Goal: Download file/media

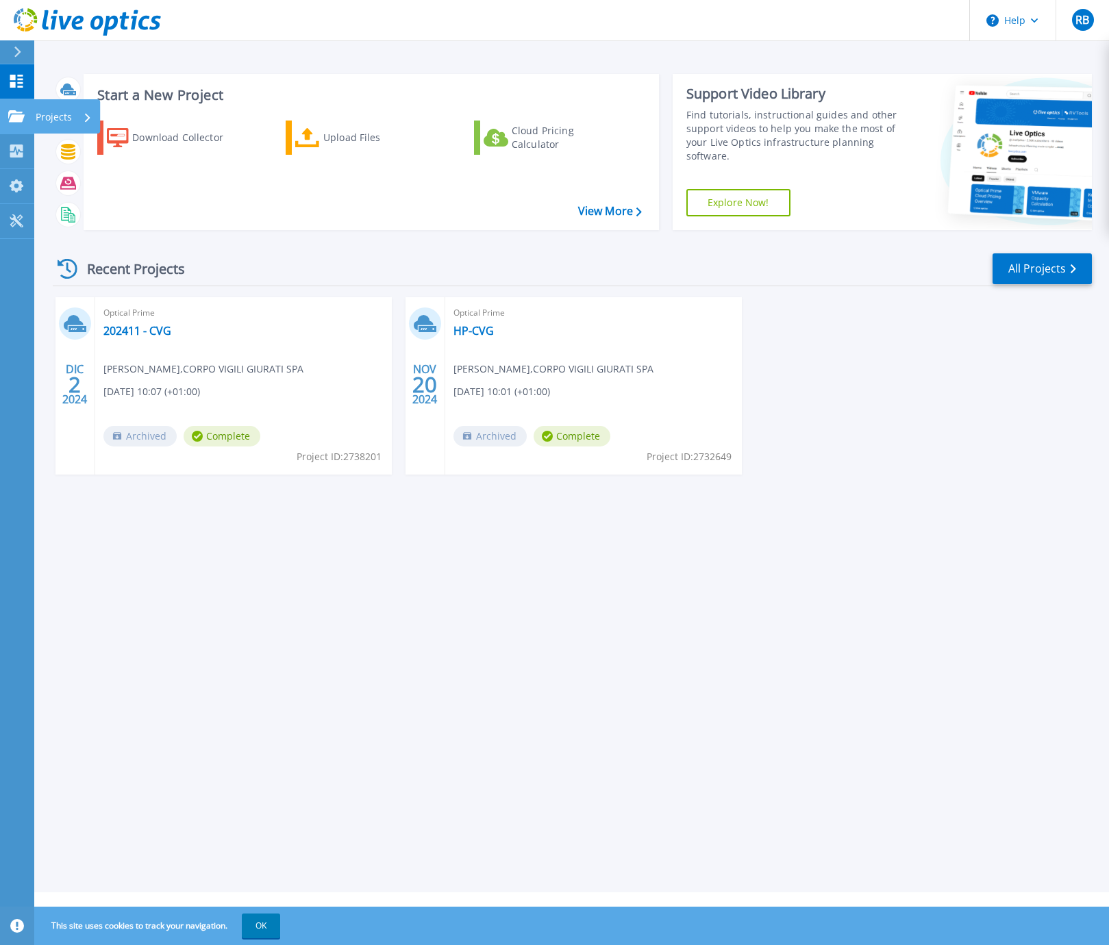
click at [7, 116] on link "Projects Projects" at bounding box center [17, 116] width 34 height 35
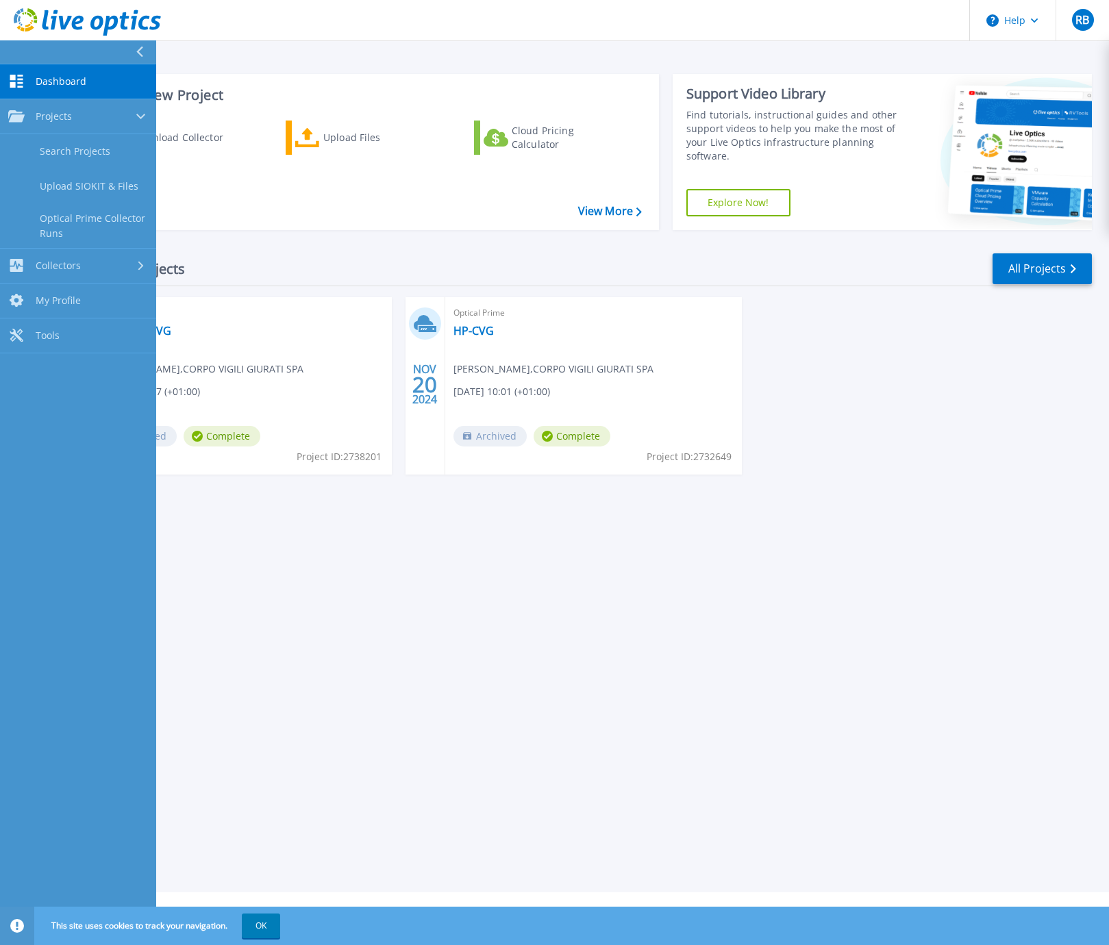
click at [303, 256] on div "Recent Projects All Projects" at bounding box center [572, 269] width 1039 height 34
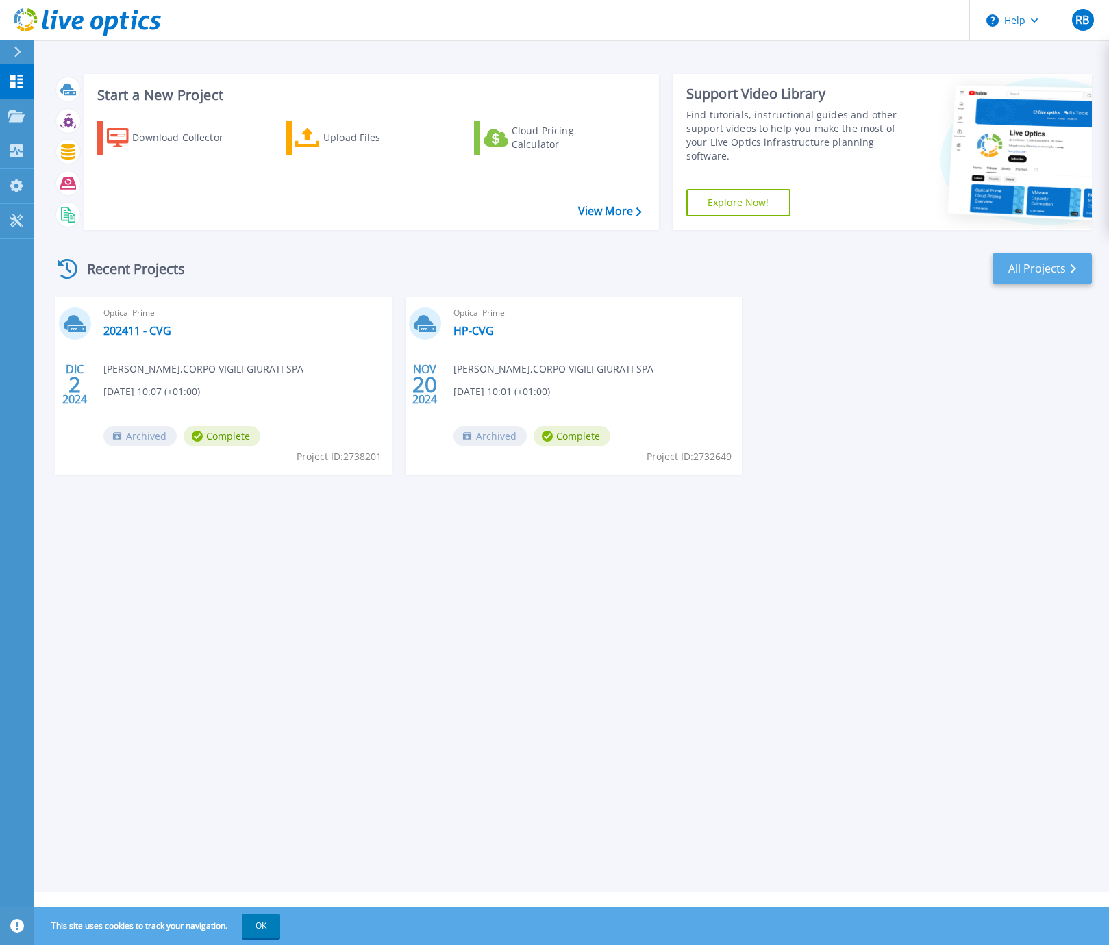
click at [1049, 277] on link "All Projects" at bounding box center [1042, 268] width 99 height 31
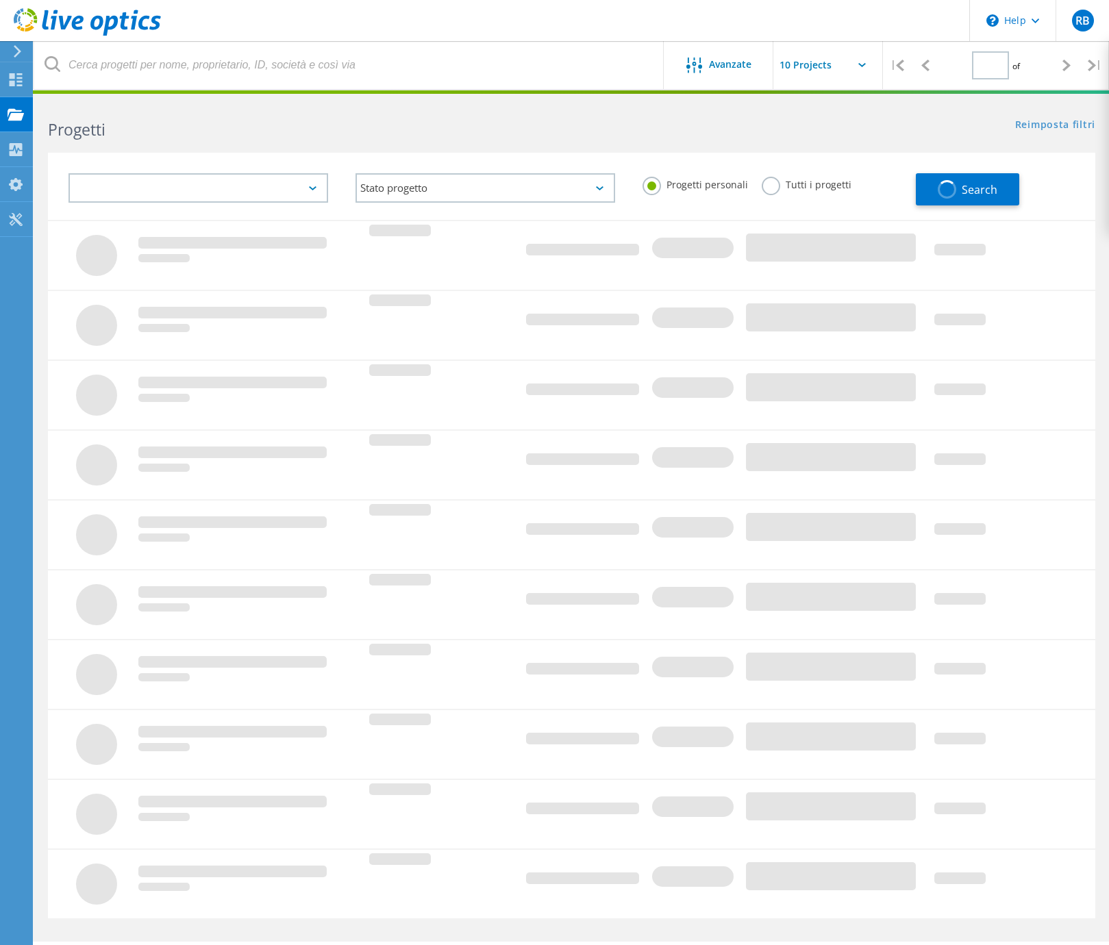
type input "1"
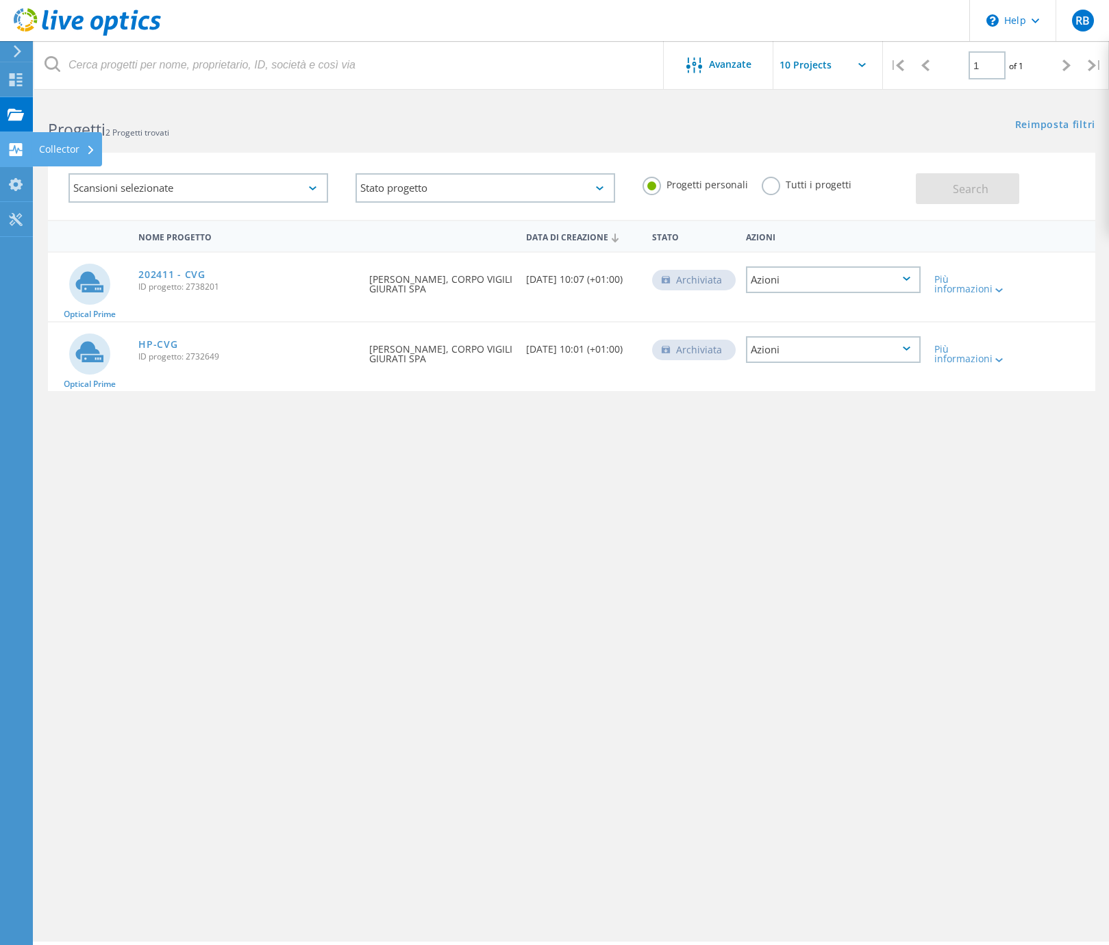
click at [12, 149] on use at bounding box center [16, 149] width 13 height 13
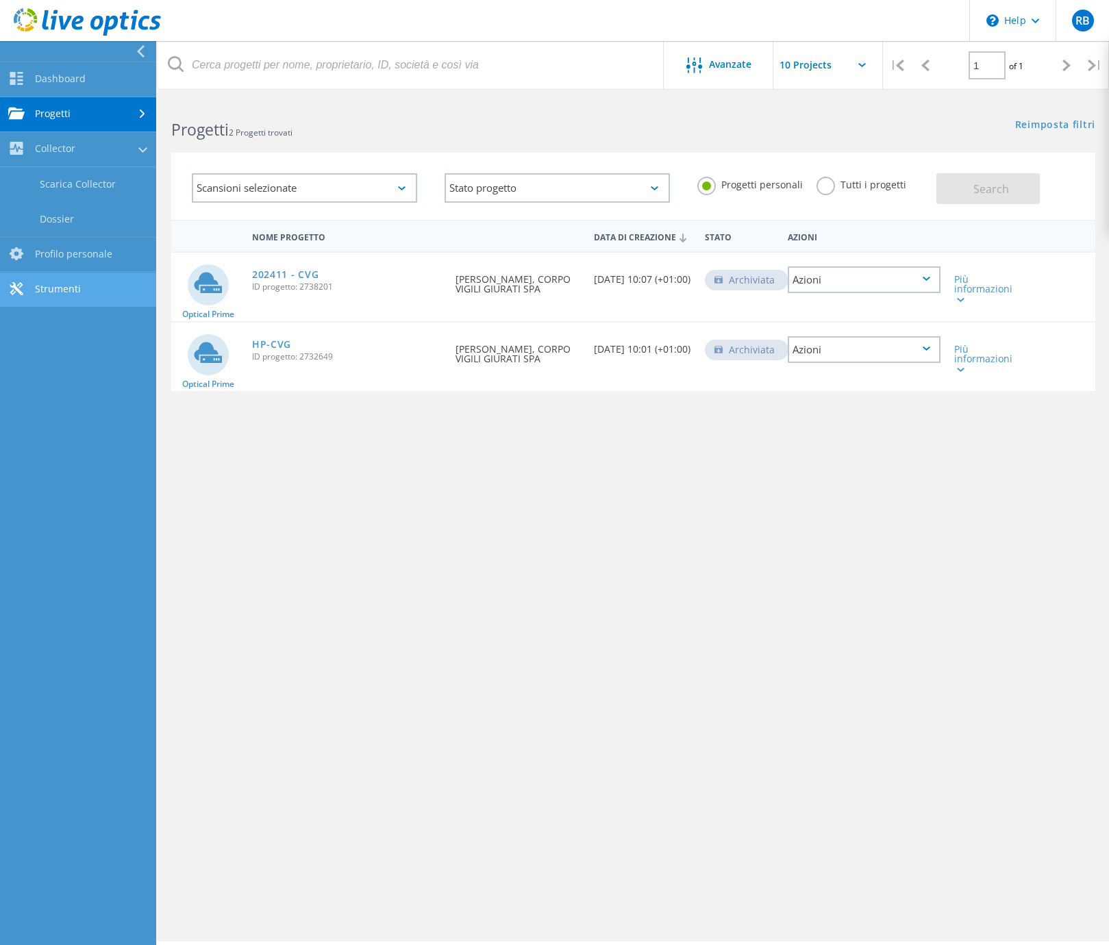
click at [70, 284] on link "Strumenti" at bounding box center [78, 290] width 156 height 35
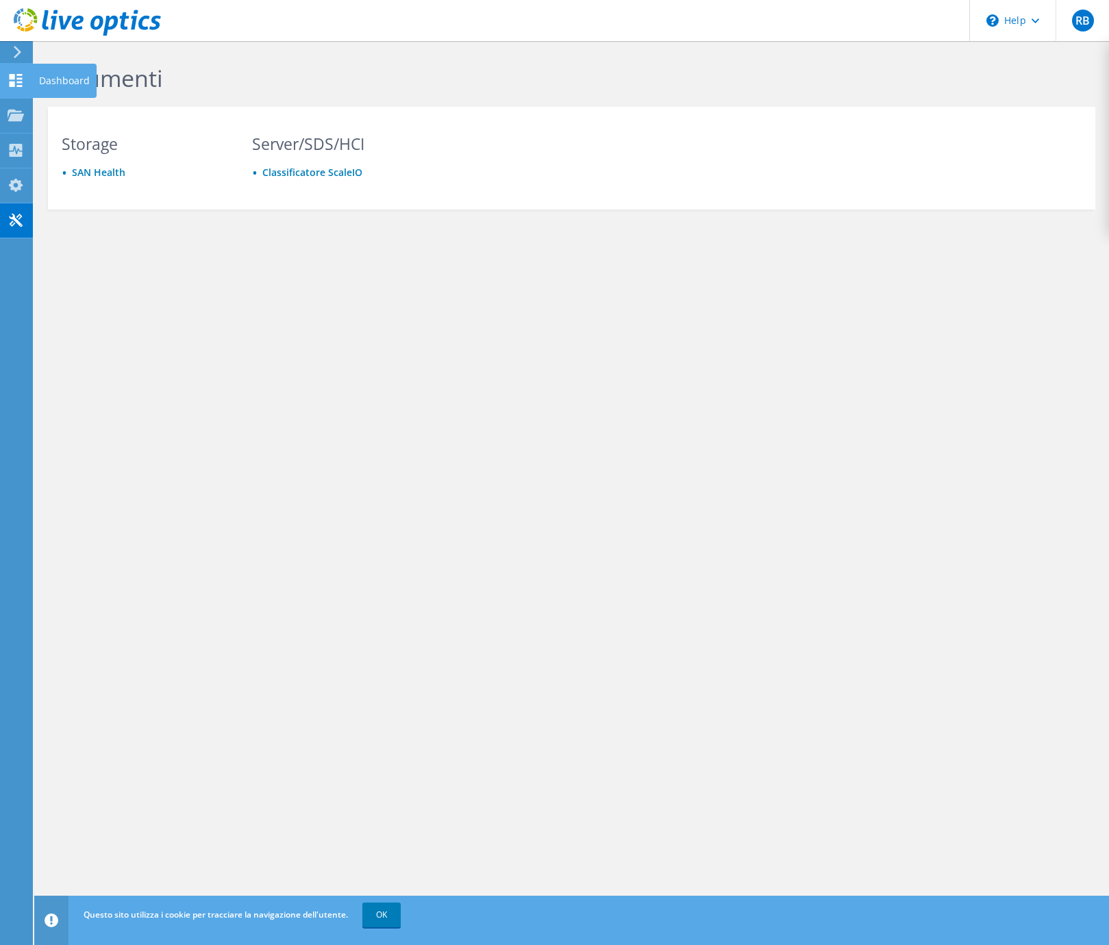
click at [16, 86] on icon at bounding box center [16, 80] width 16 height 13
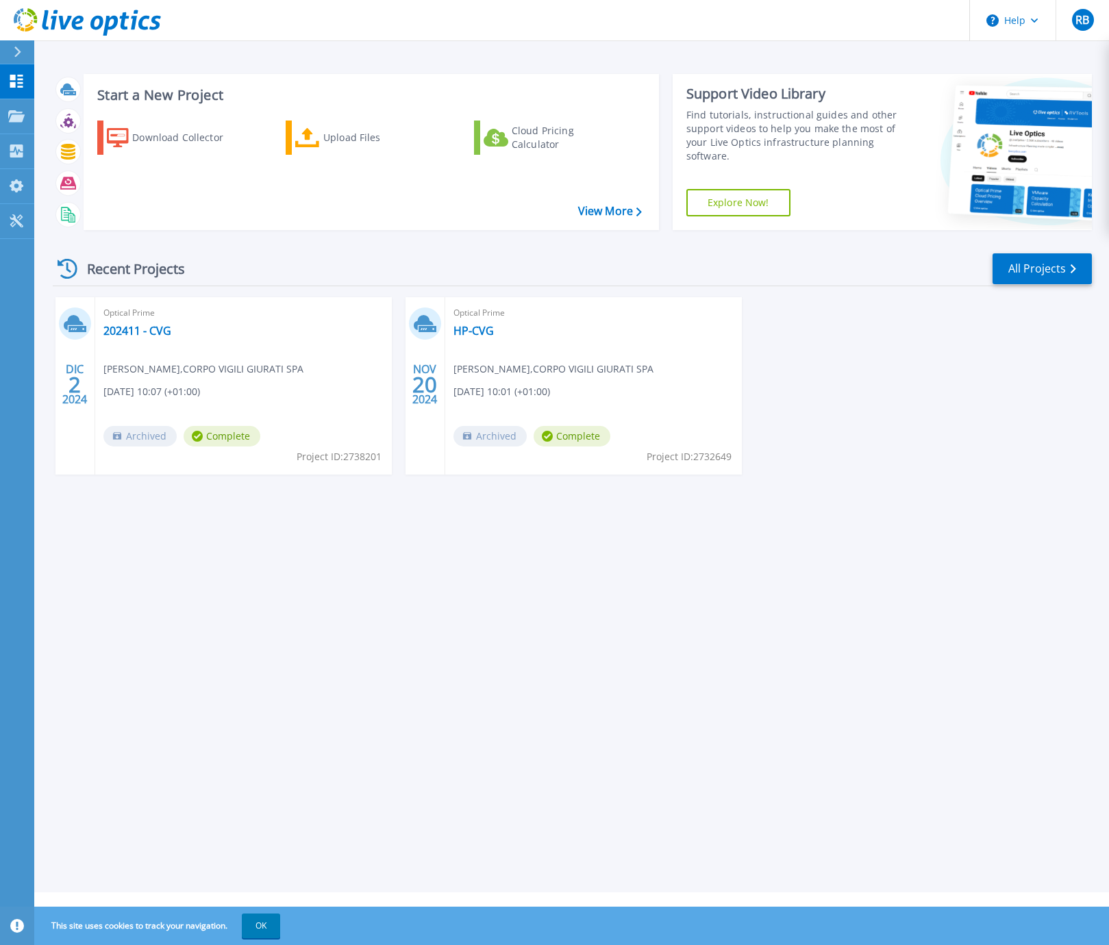
click at [200, 399] on span "[DATE] 10:07 (+01:00)" at bounding box center [151, 391] width 97 height 15
click at [130, 336] on link "202411 - CVG" at bounding box center [137, 331] width 68 height 14
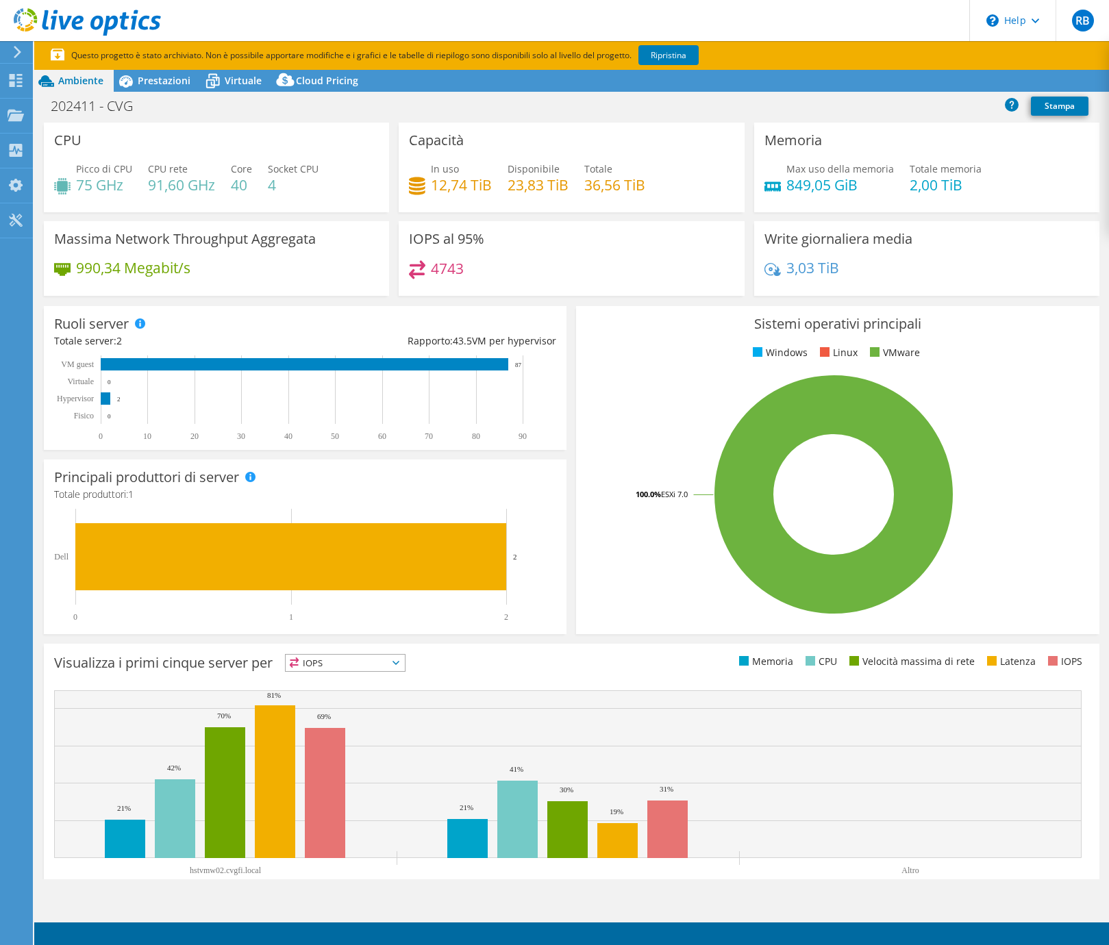
select select "USD"
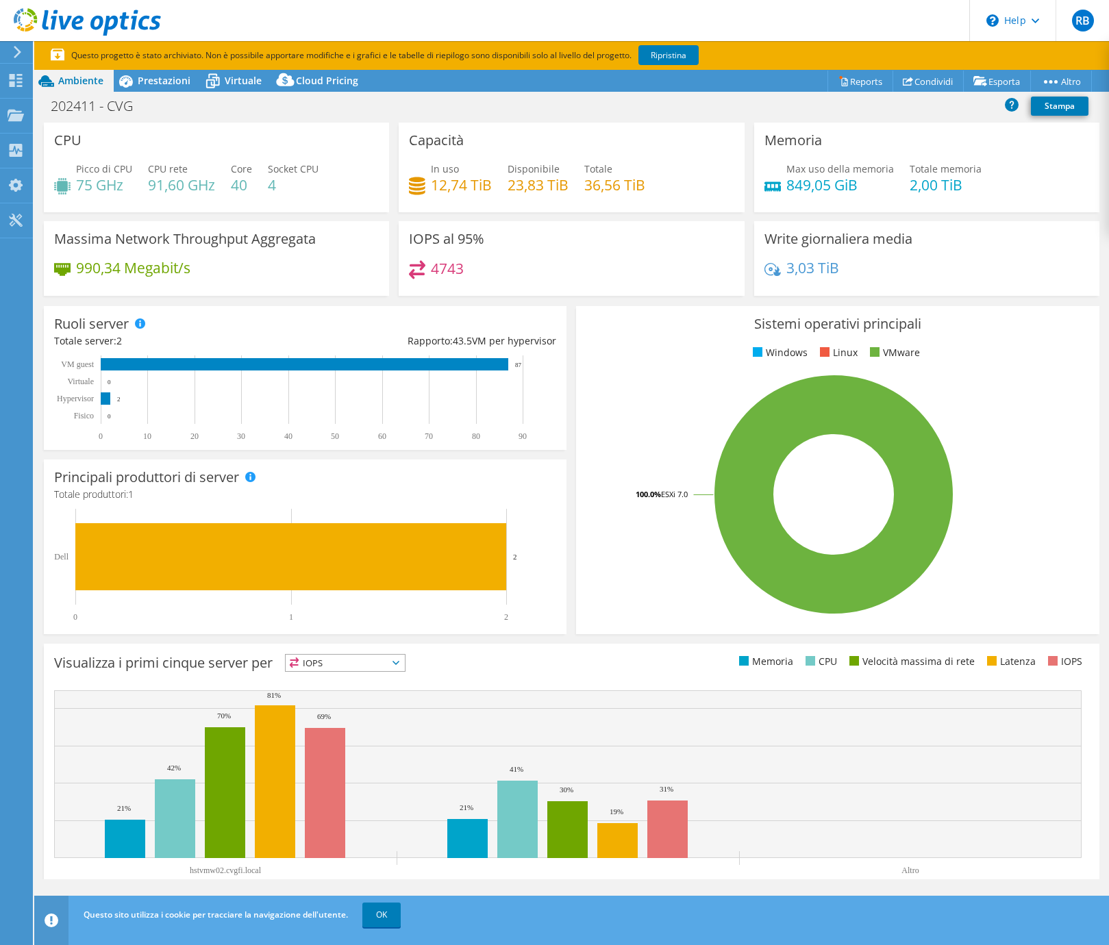
click at [71, 32] on icon at bounding box center [87, 22] width 147 height 28
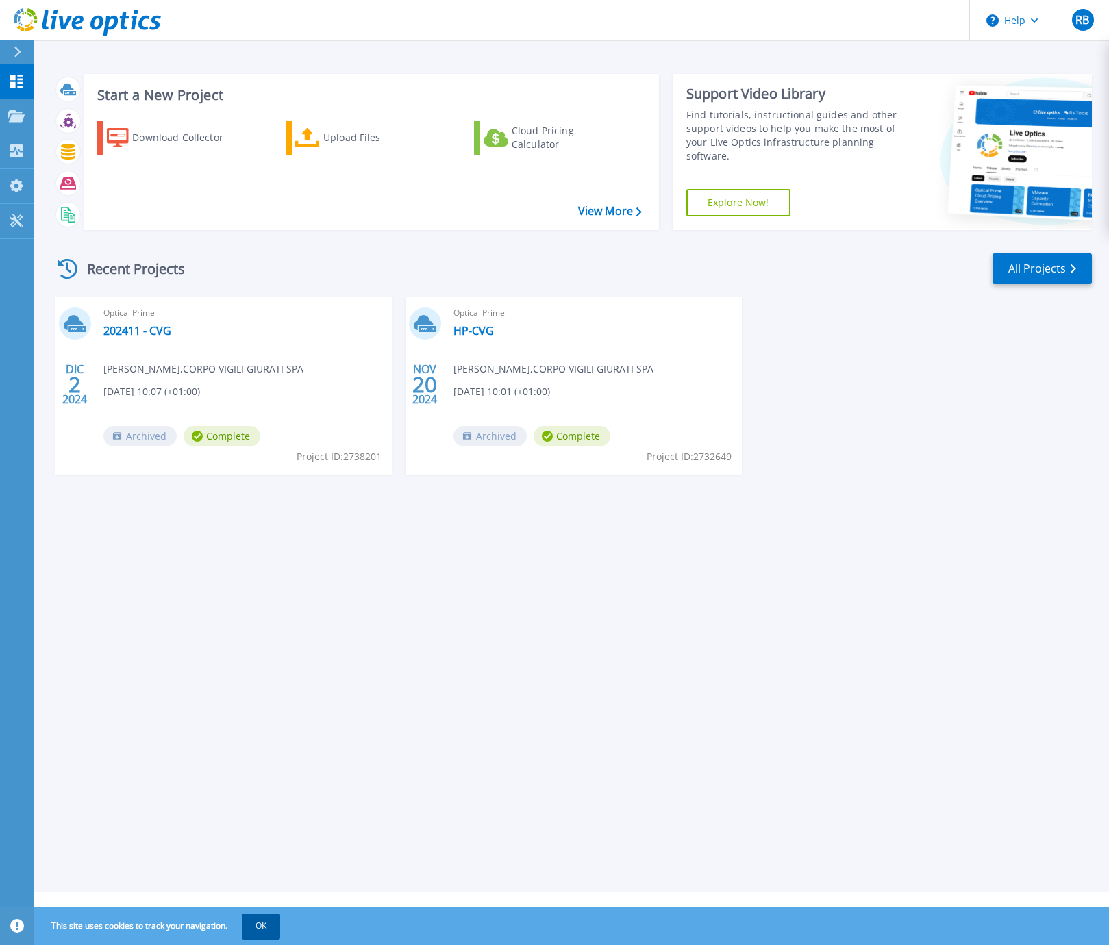
click at [278, 925] on button "OK" at bounding box center [261, 926] width 38 height 25
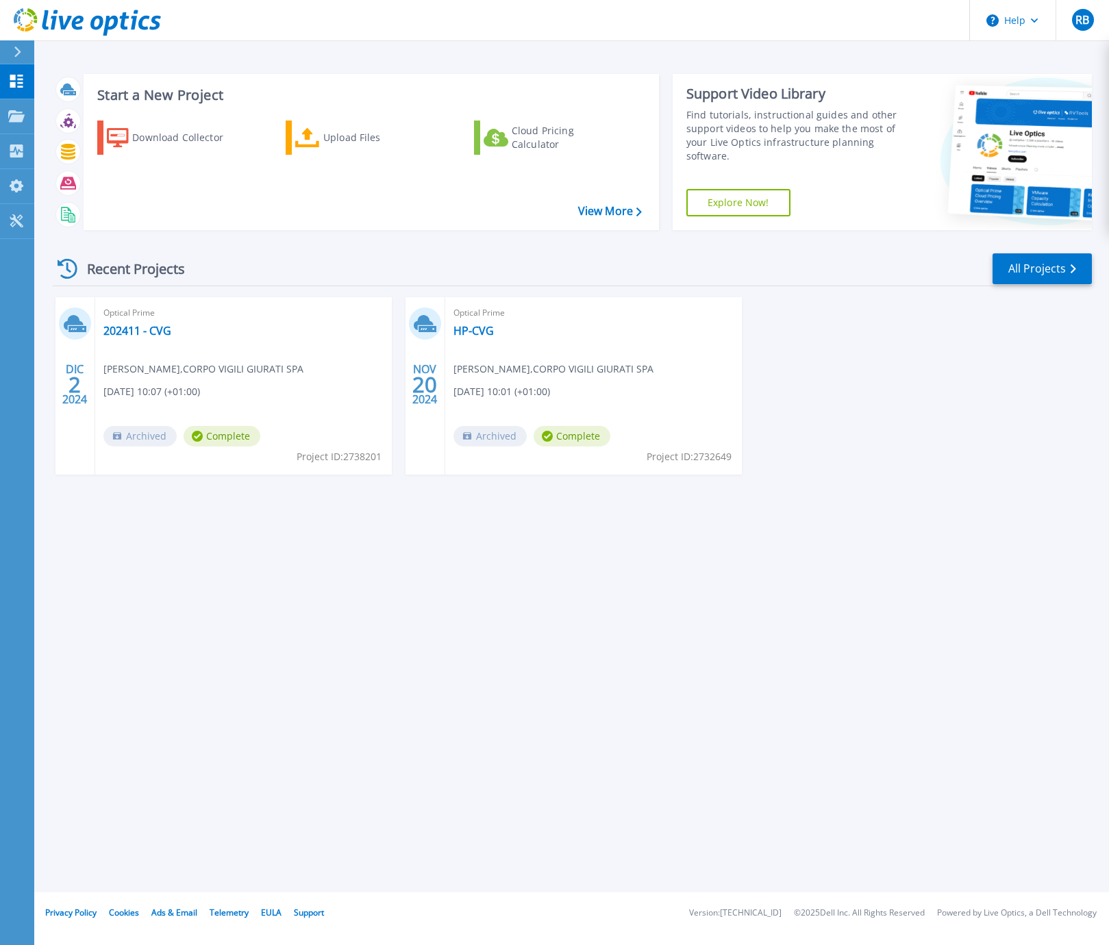
click at [420, 723] on div "Start a New Project Download Collector Upload Files Cloud Pricing Calculator Vi…" at bounding box center [571, 446] width 1075 height 893
click at [200, 142] on div "Download Collector" at bounding box center [187, 137] width 110 height 27
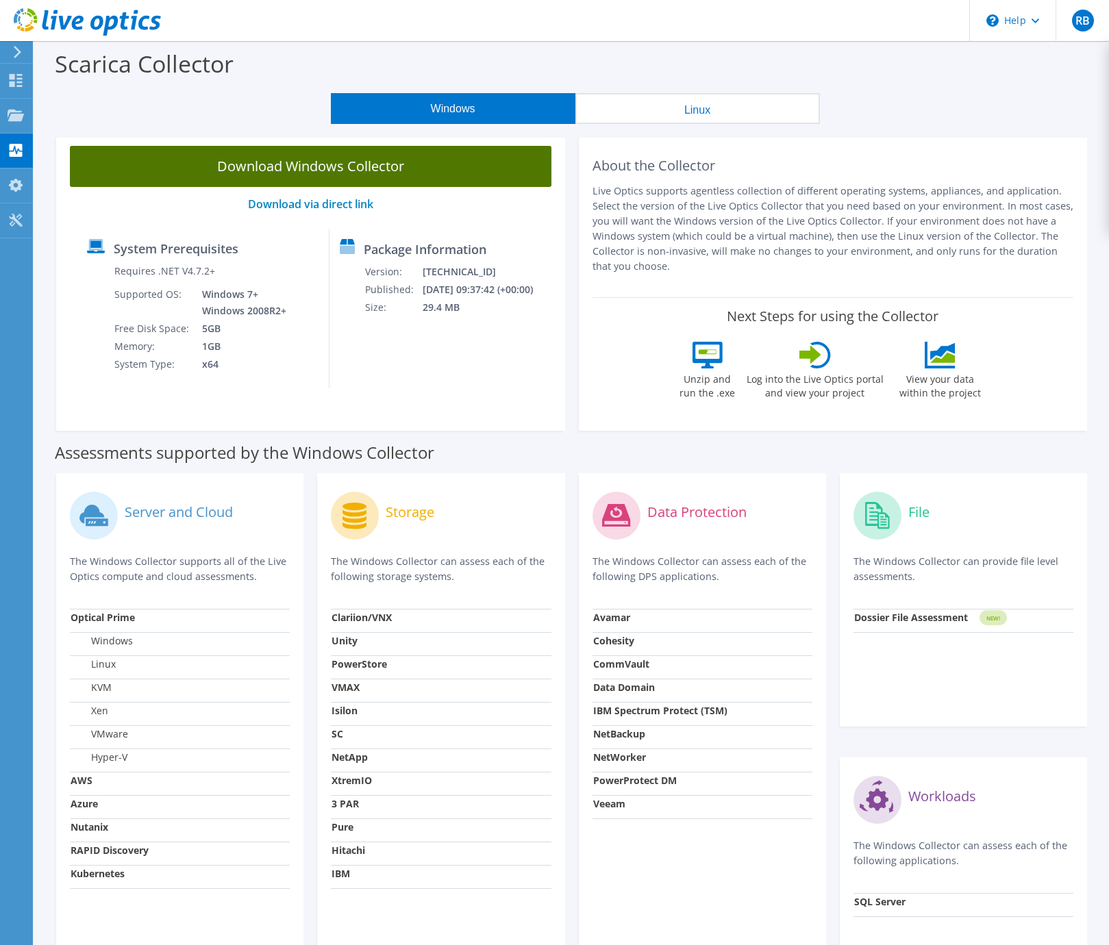
click at [384, 177] on link "Download Windows Collector" at bounding box center [311, 166] width 482 height 41
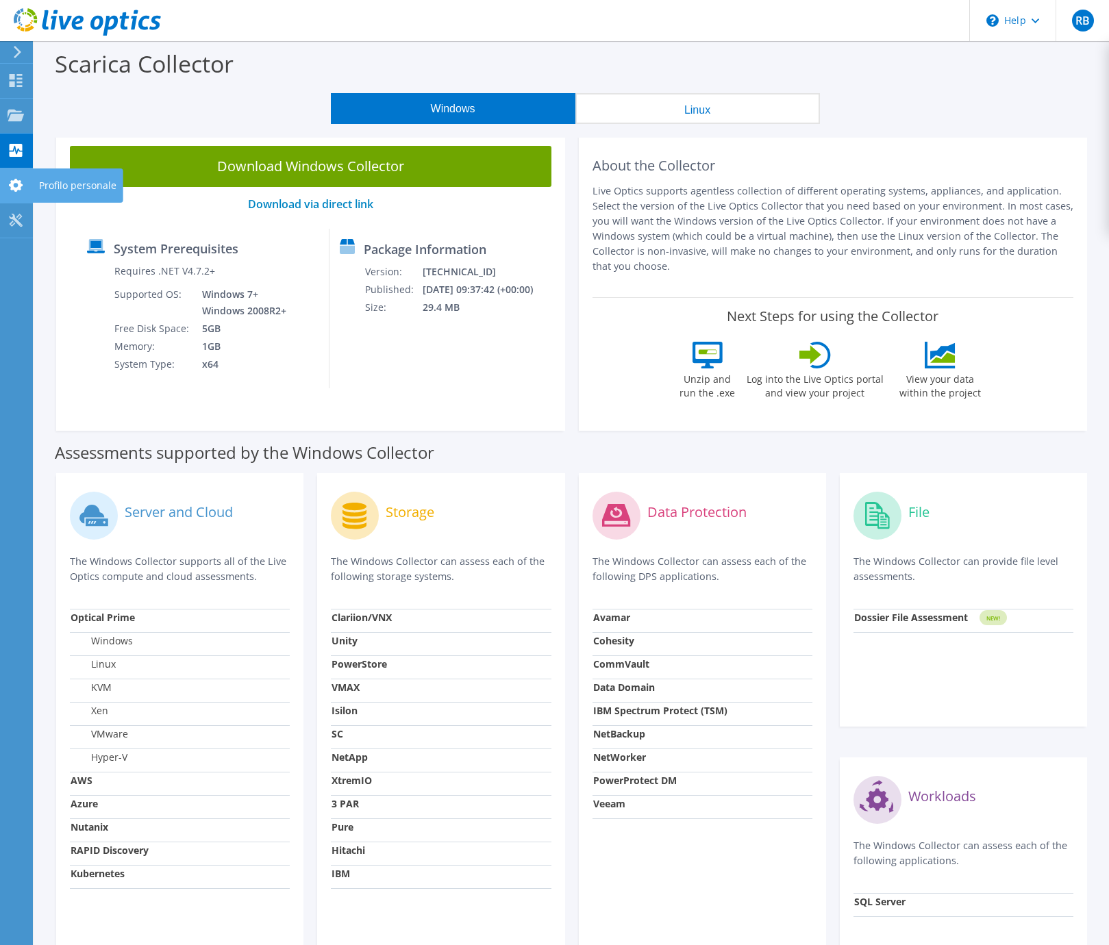
click at [16, 194] on div at bounding box center [16, 186] width 16 height 15
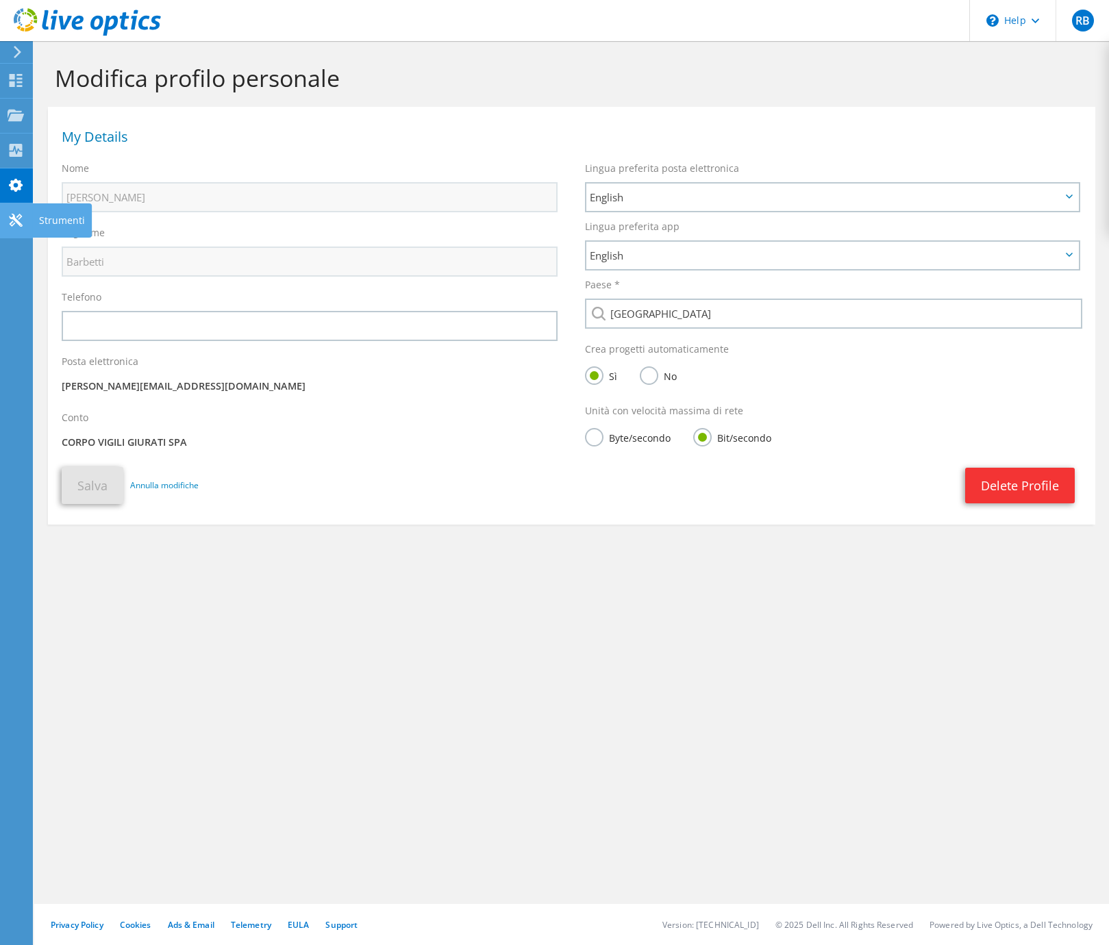
click at [15, 216] on icon at bounding box center [16, 220] width 16 height 13
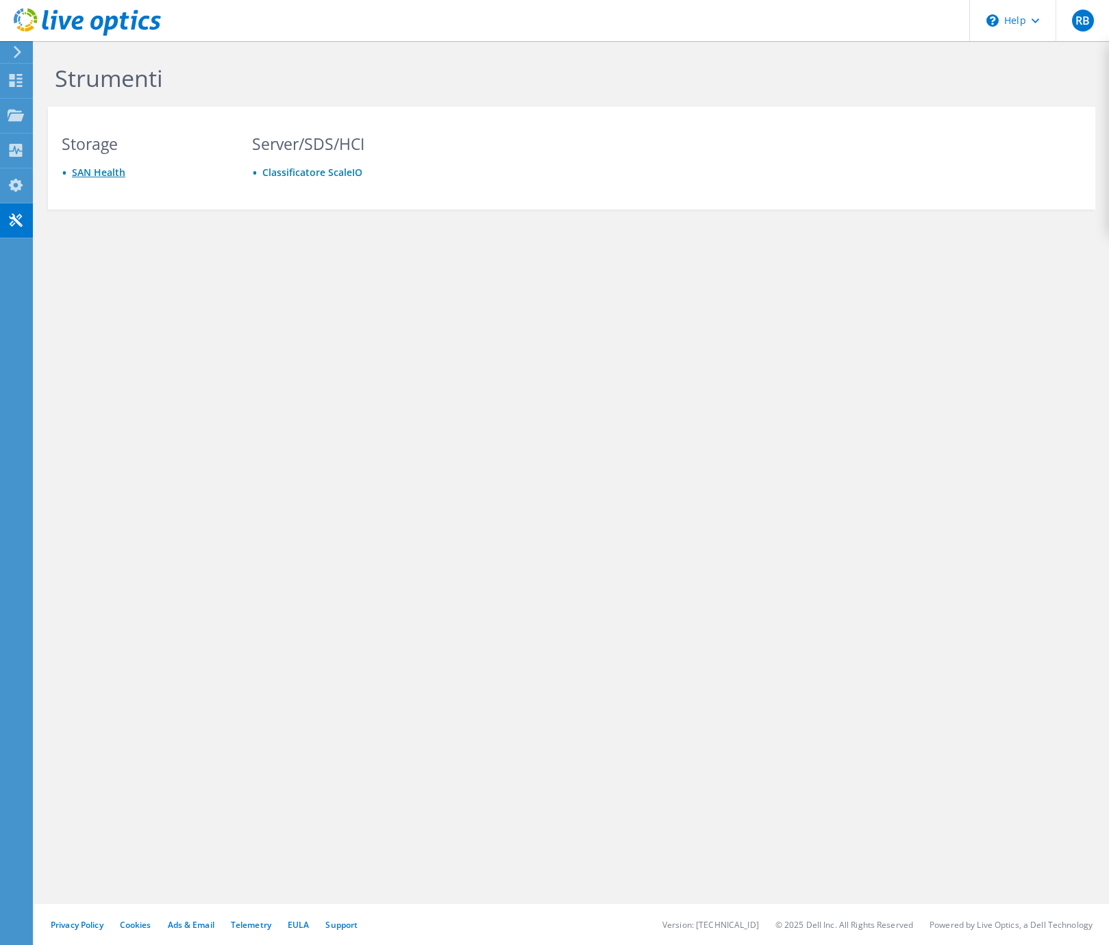
click at [90, 171] on link "SAN Health" at bounding box center [98, 172] width 53 height 13
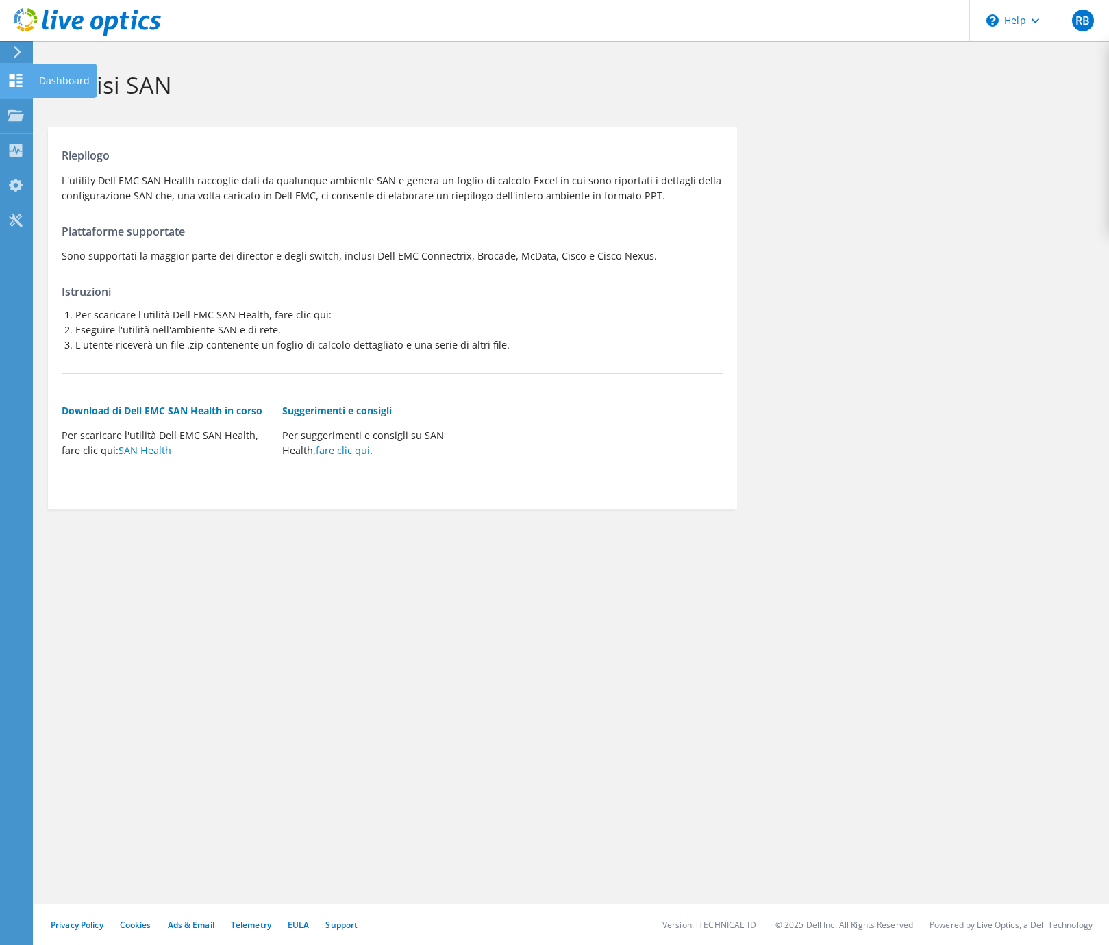
click at [16, 79] on icon at bounding box center [16, 80] width 16 height 13
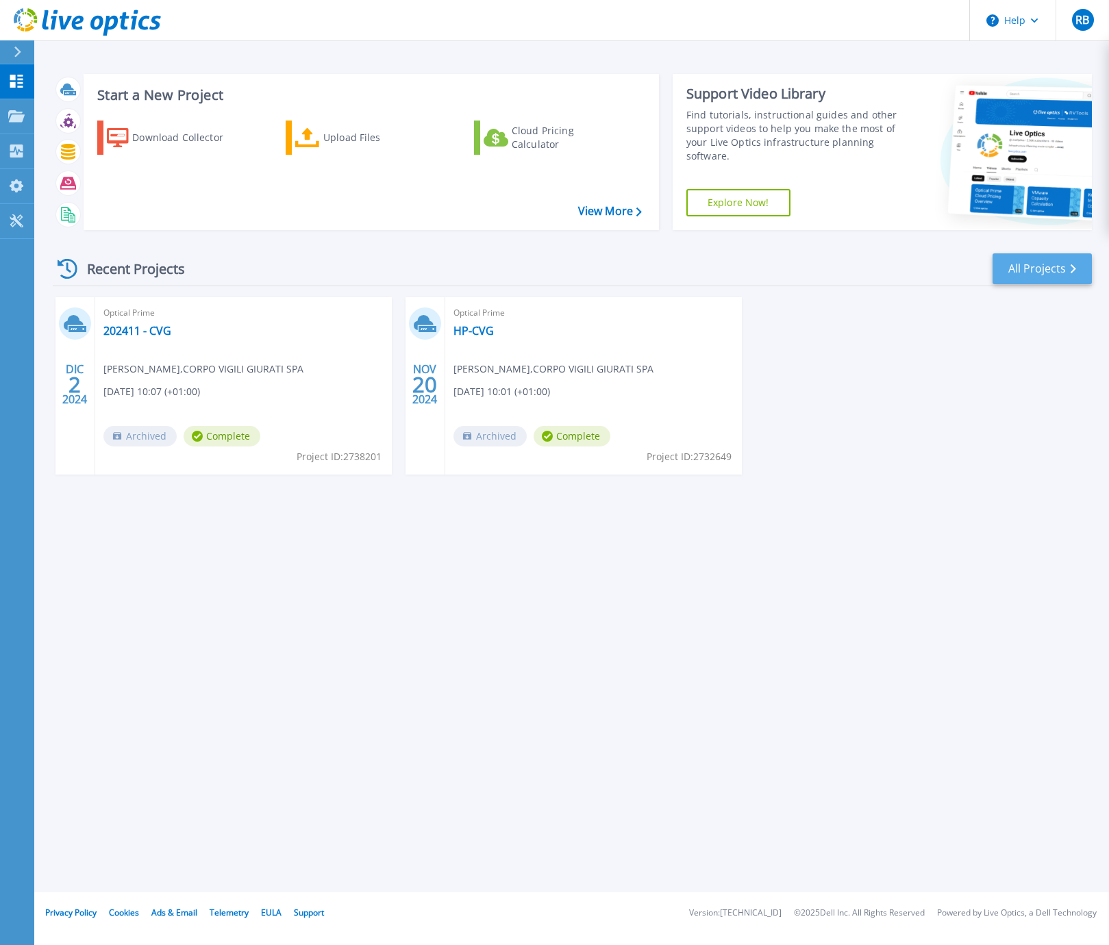
click at [1015, 266] on link "All Projects" at bounding box center [1042, 268] width 99 height 31
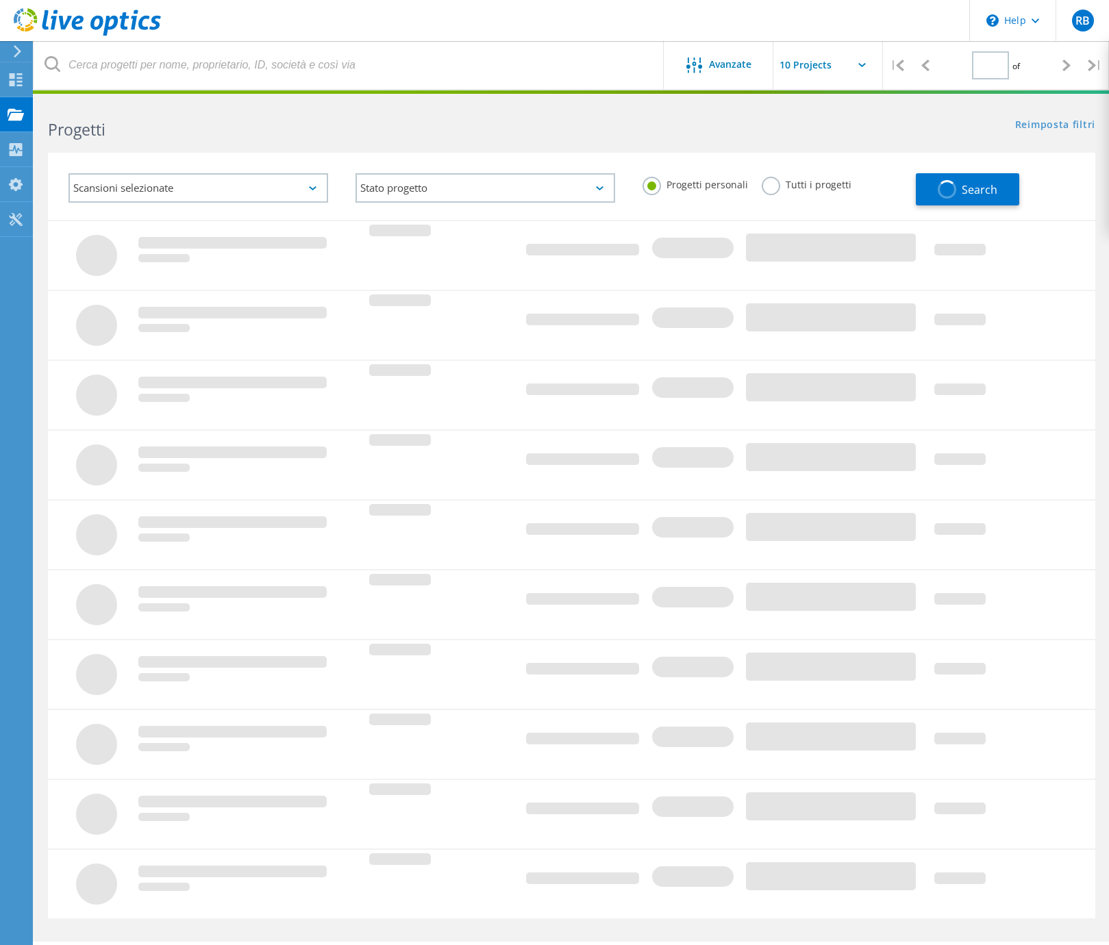
type input "1"
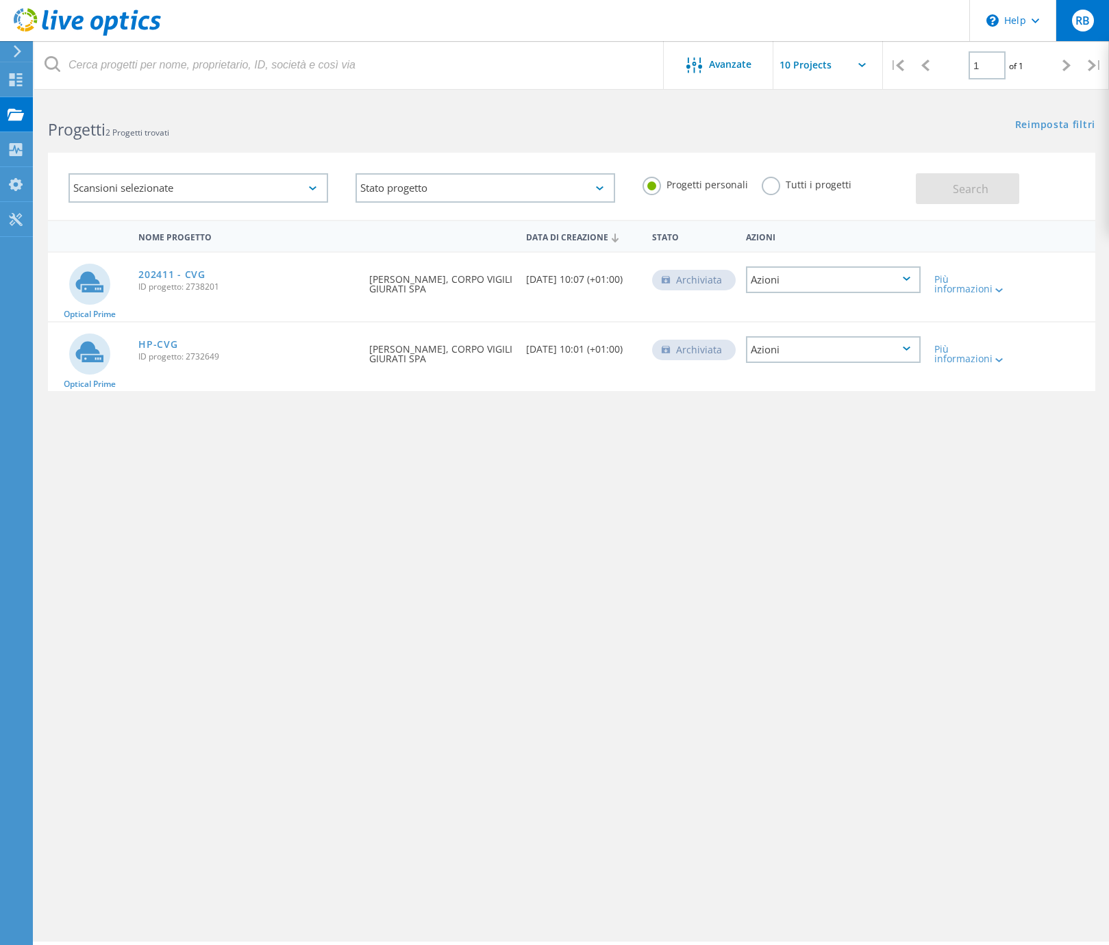
click at [1087, 30] on div "RB" at bounding box center [1083, 21] width 22 height 22
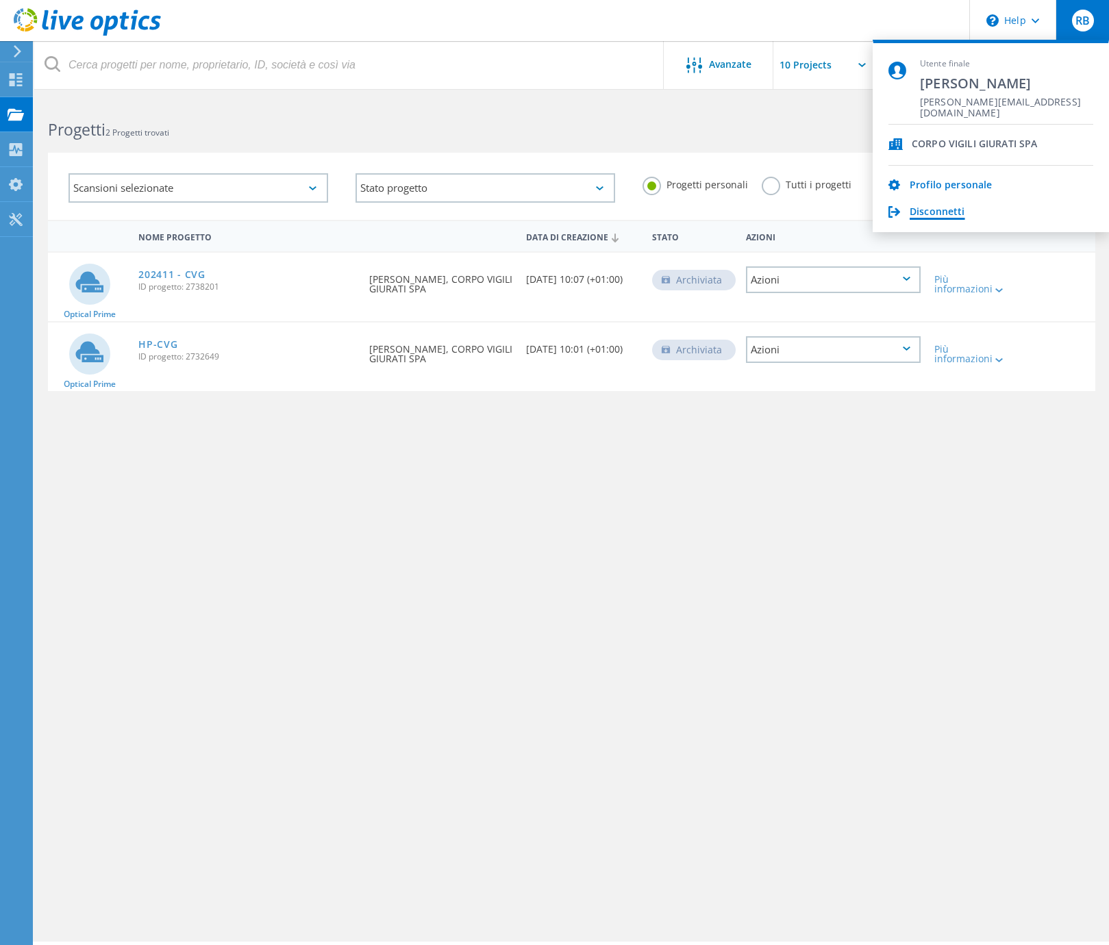
click at [961, 211] on link "Disconnetti" at bounding box center [937, 212] width 55 height 13
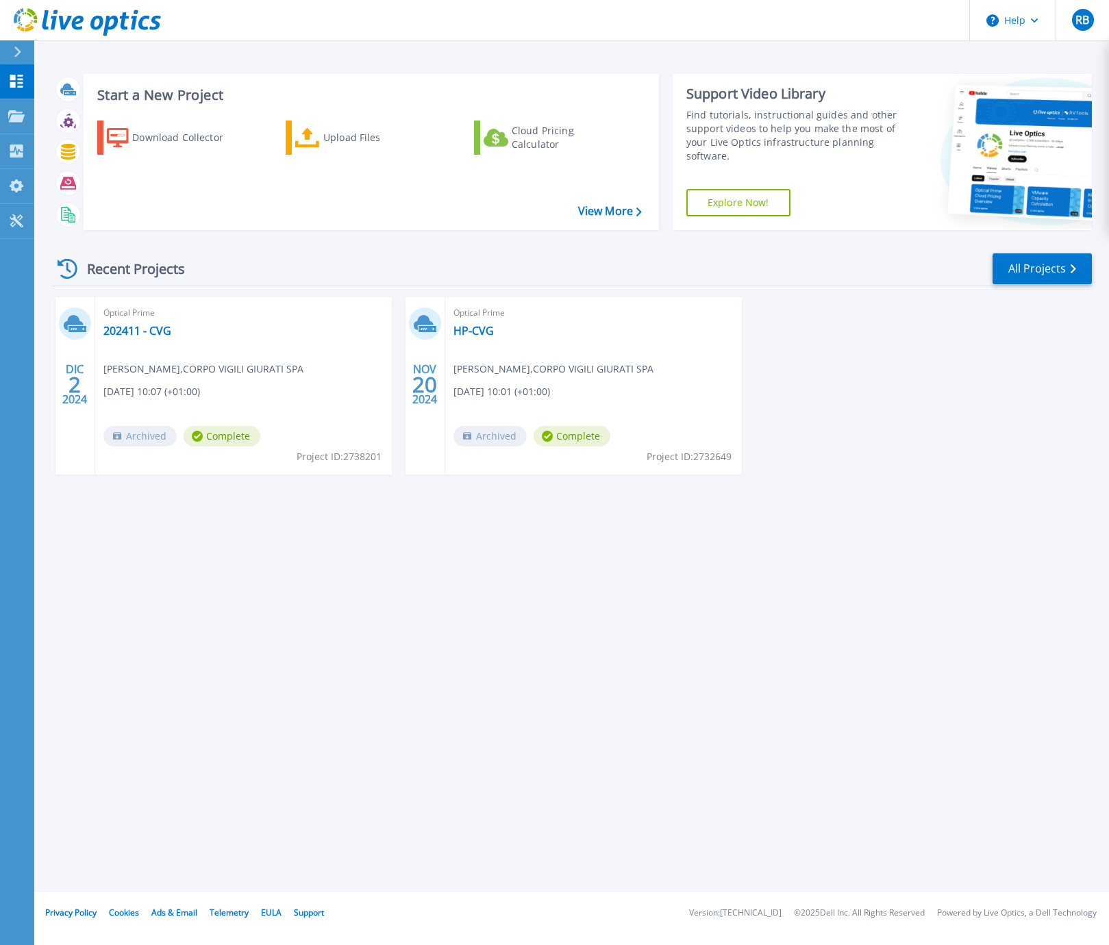
click at [58, 269] on icon at bounding box center [68, 269] width 20 height 20
click at [23, 79] on icon at bounding box center [16, 81] width 13 height 13
click at [13, 116] on icon at bounding box center [16, 116] width 16 height 12
click at [907, 409] on div "DIC 2 2024 Optical Prime 202411 - CVG Riccardo Barbetti , CORPO VIGILI GIURATI …" at bounding box center [567, 399] width 1050 height 205
